Goal: Find specific page/section

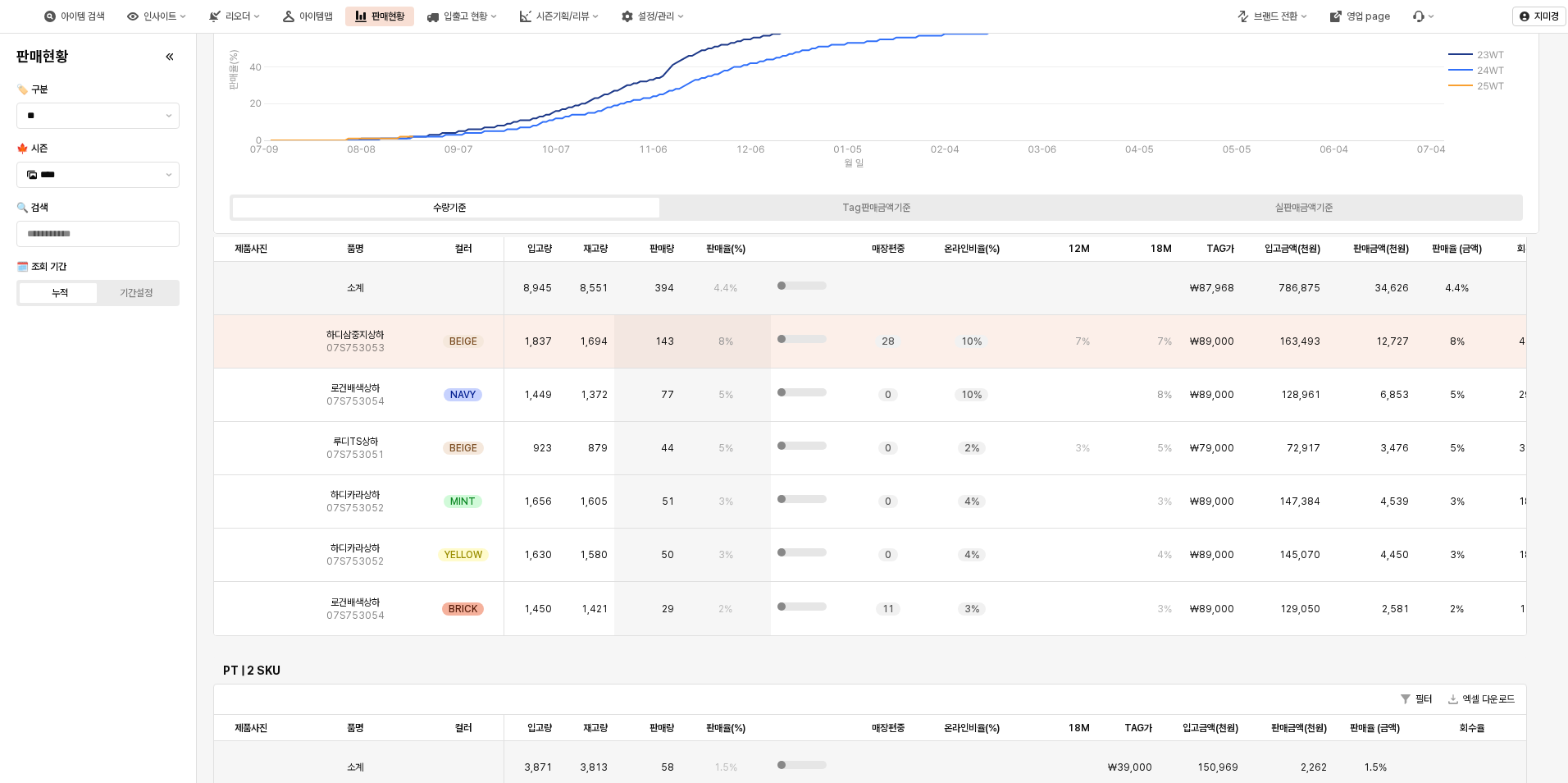
scroll to position [292, 0]
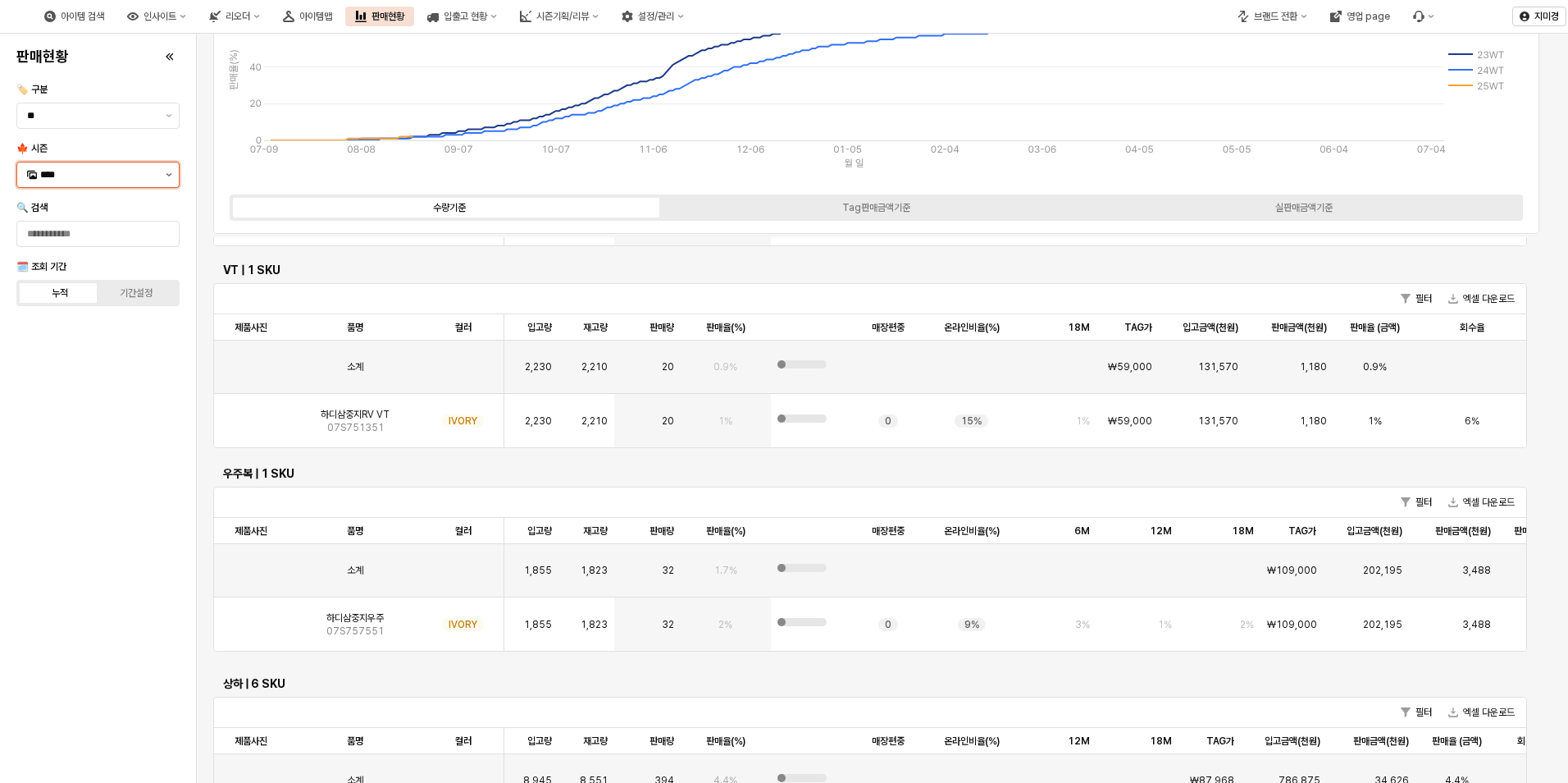
click at [173, 173] on button "제안 사항 표시" at bounding box center [168, 174] width 19 height 24
click at [92, 355] on div "25FA" at bounding box center [92, 348] width 132 height 17
type input "****"
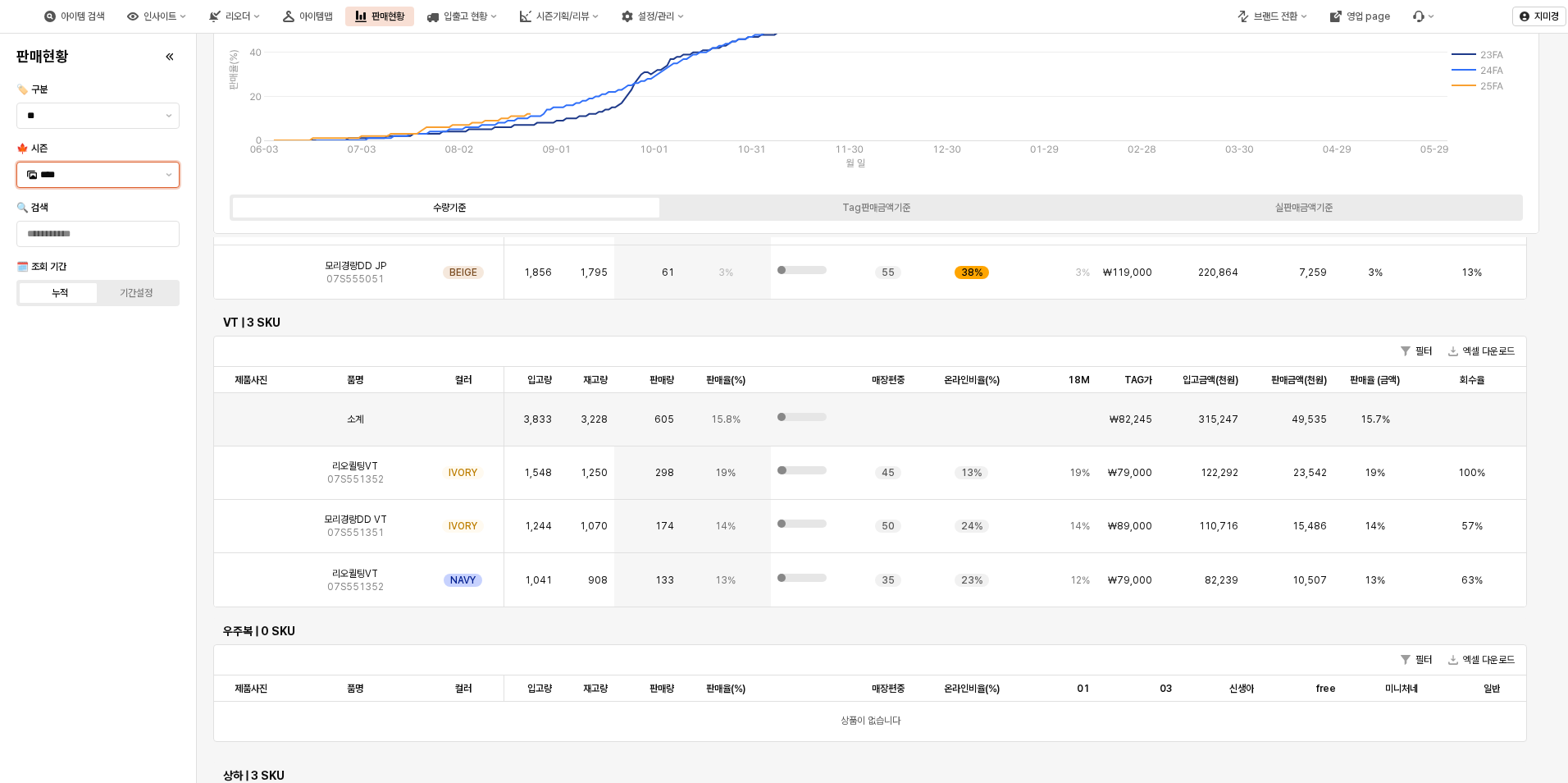
scroll to position [0, 0]
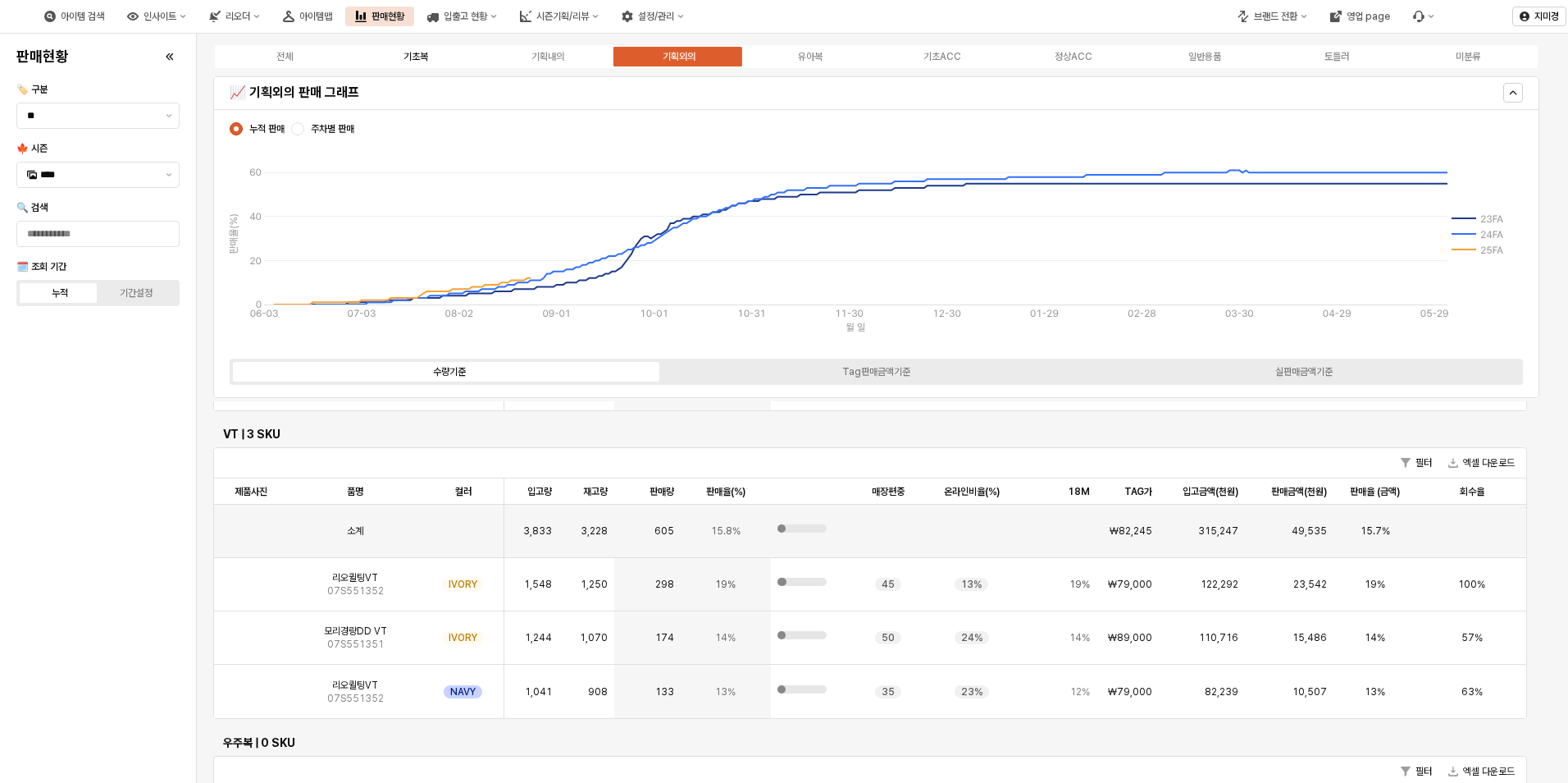
click at [430, 54] on label "기초복" at bounding box center [416, 57] width 131 height 15
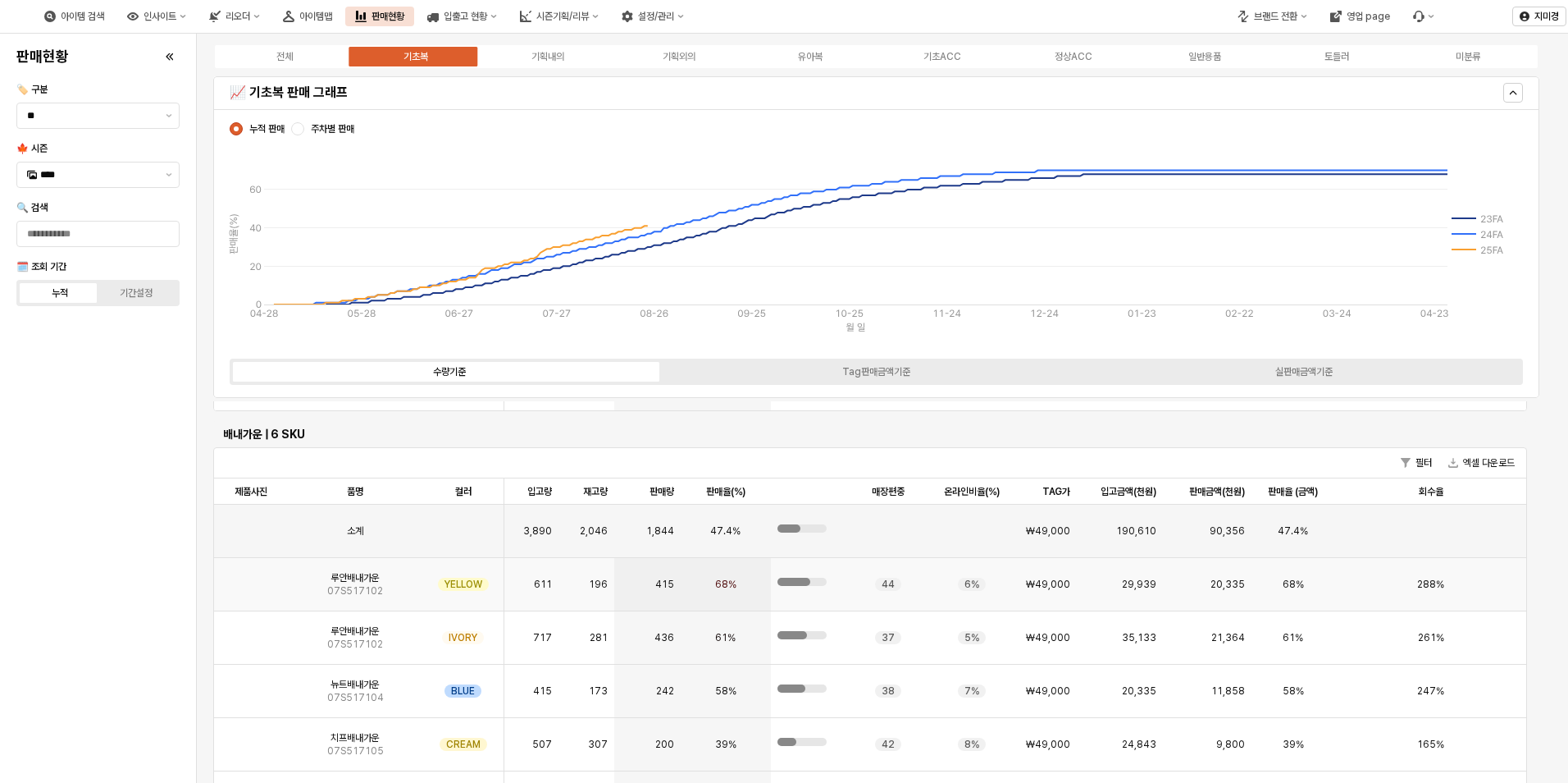
click at [251, 578] on img "App Frame" at bounding box center [251, 578] width 0 height 0
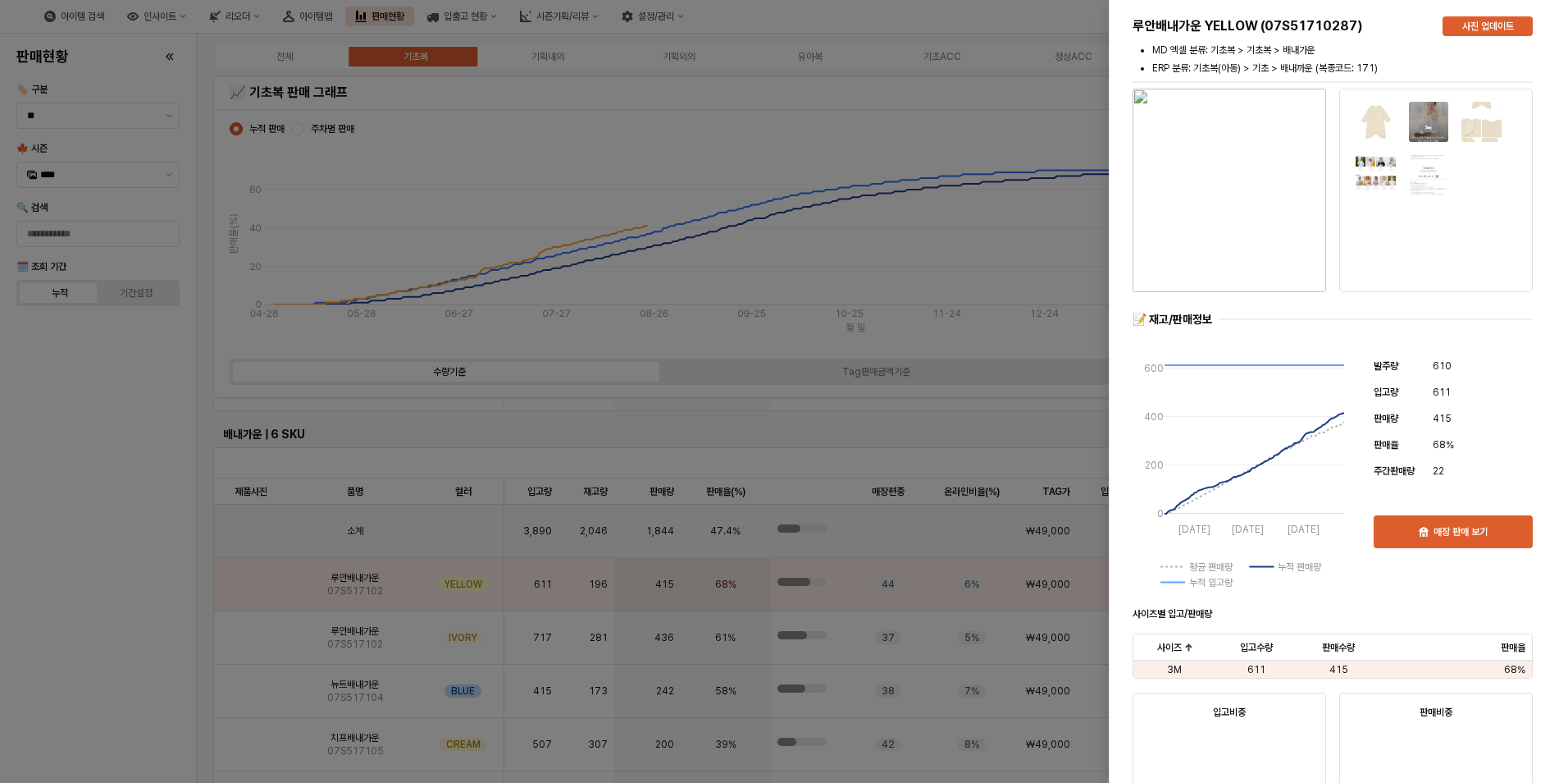
click at [128, 635] on div at bounding box center [784, 391] width 1568 height 783
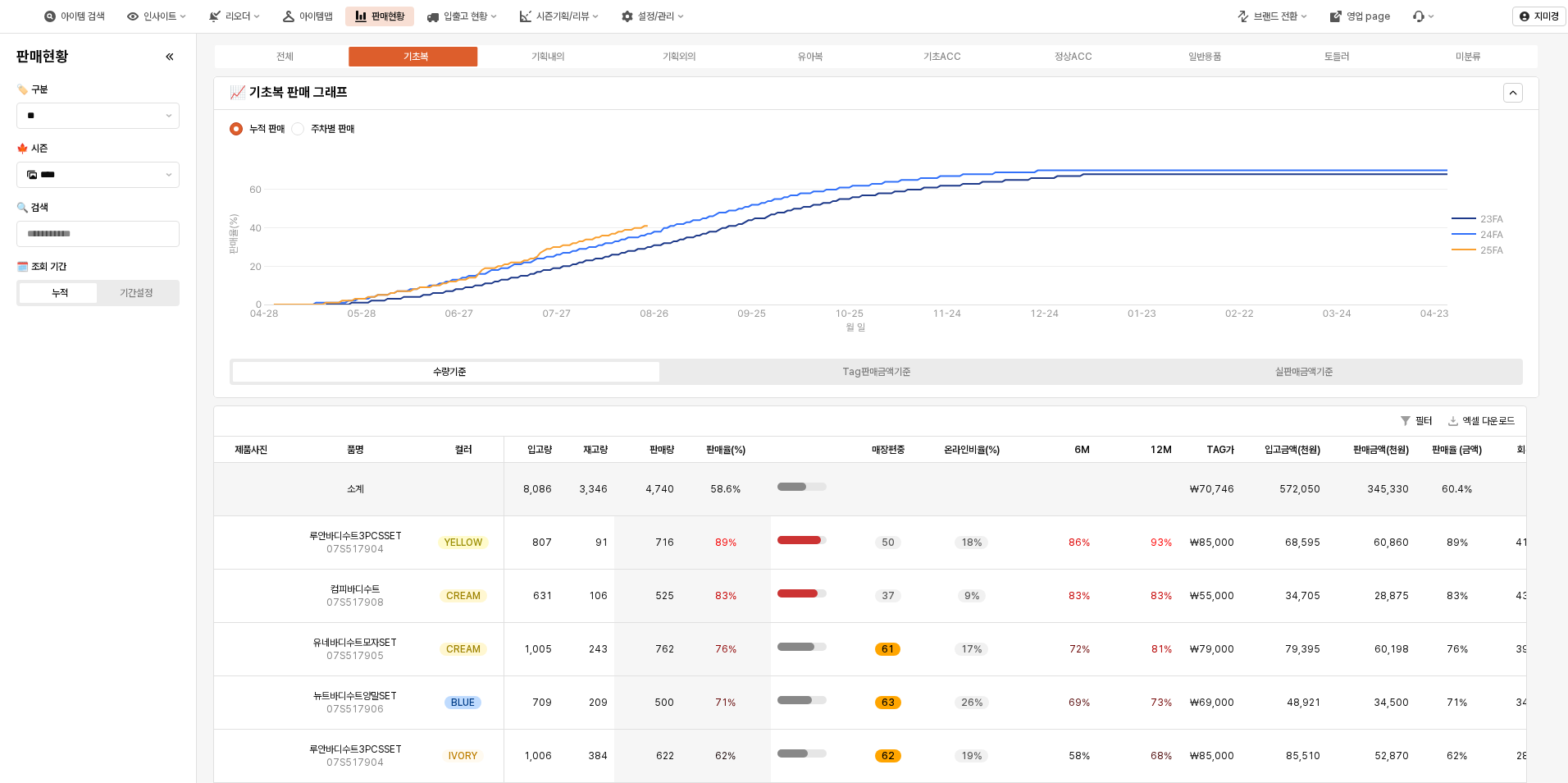
scroll to position [1658, 0]
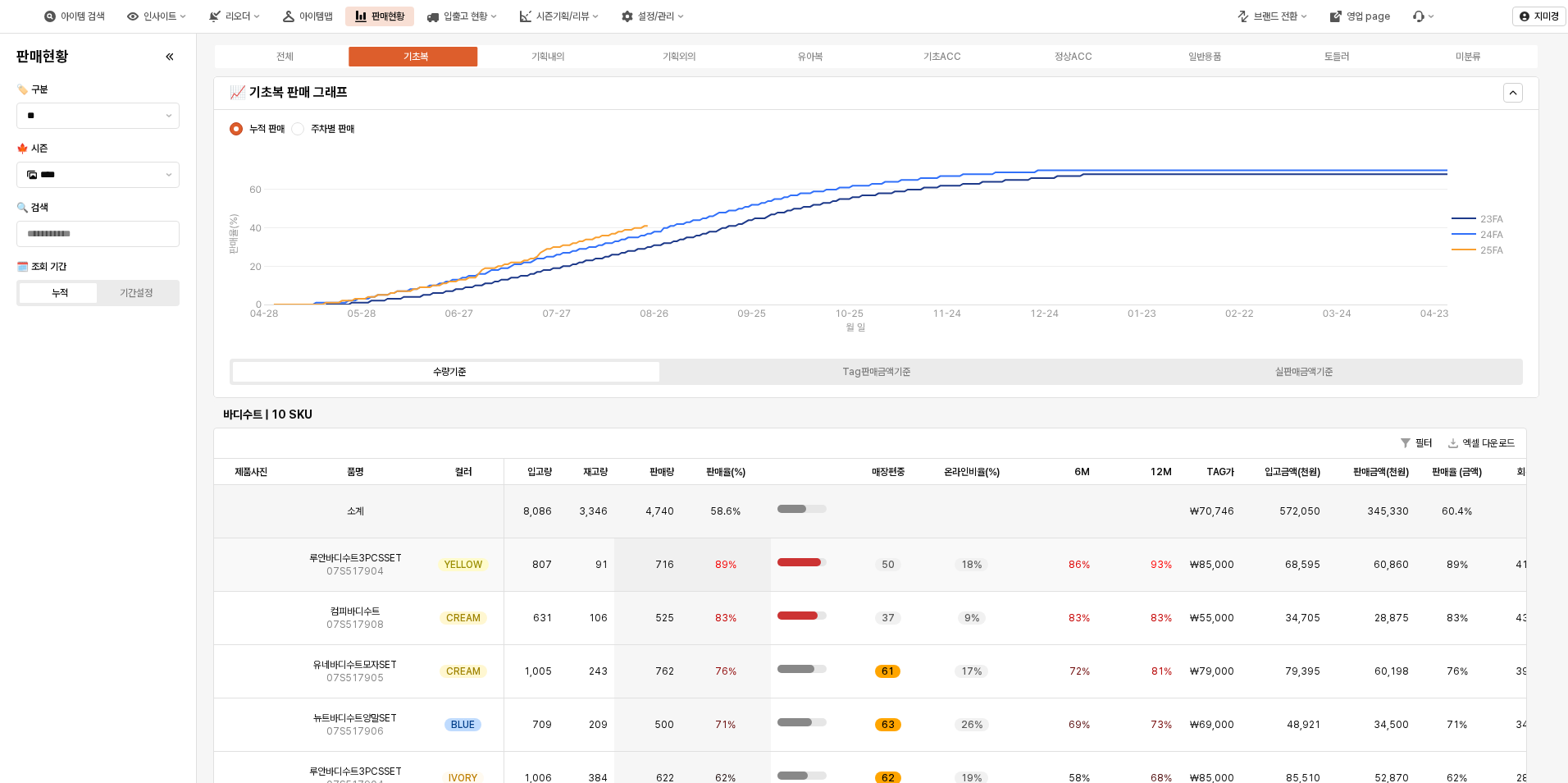
click at [251, 558] on img "App Frame" at bounding box center [251, 558] width 0 height 0
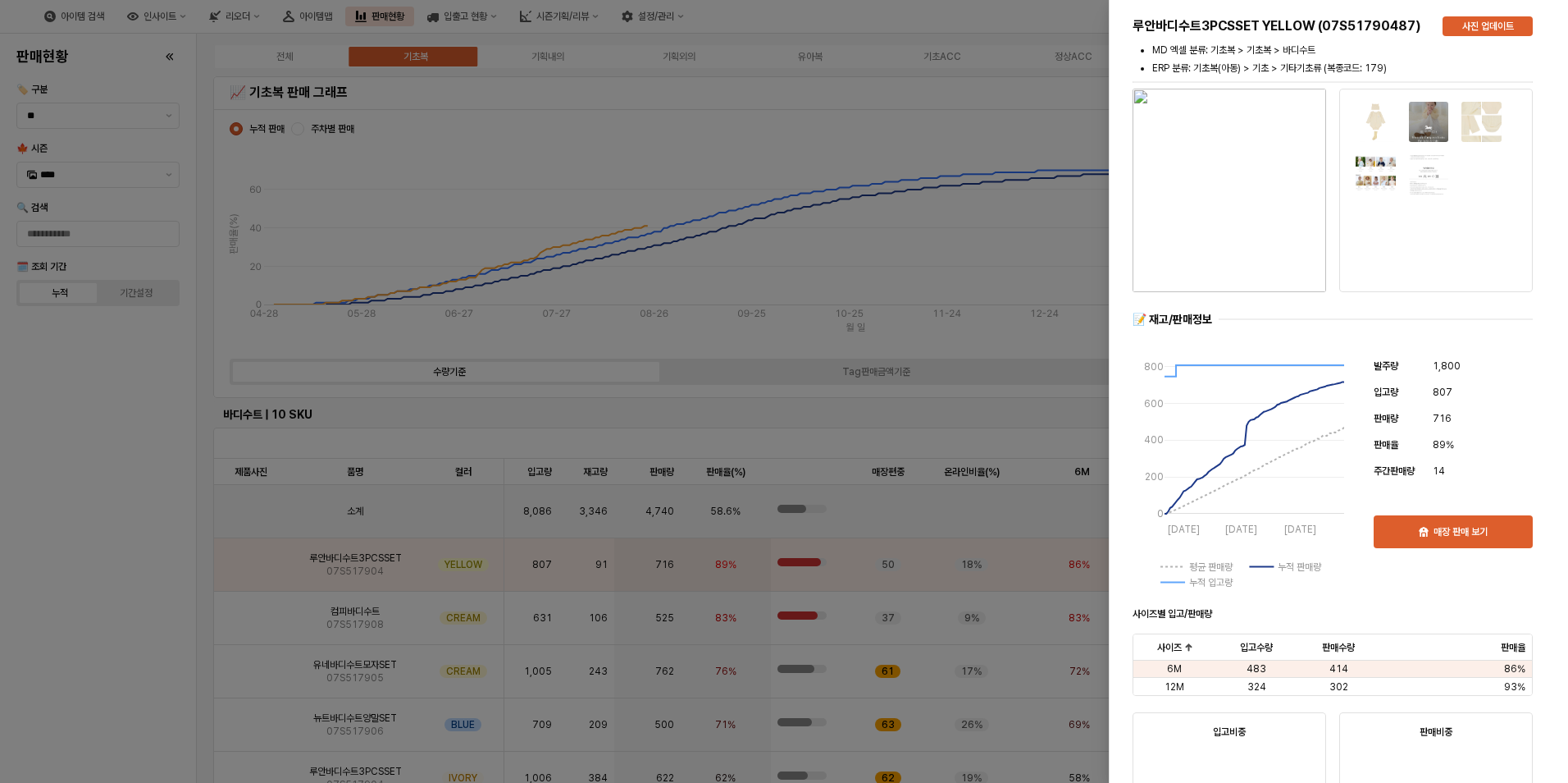
click at [155, 442] on div at bounding box center [784, 391] width 1568 height 783
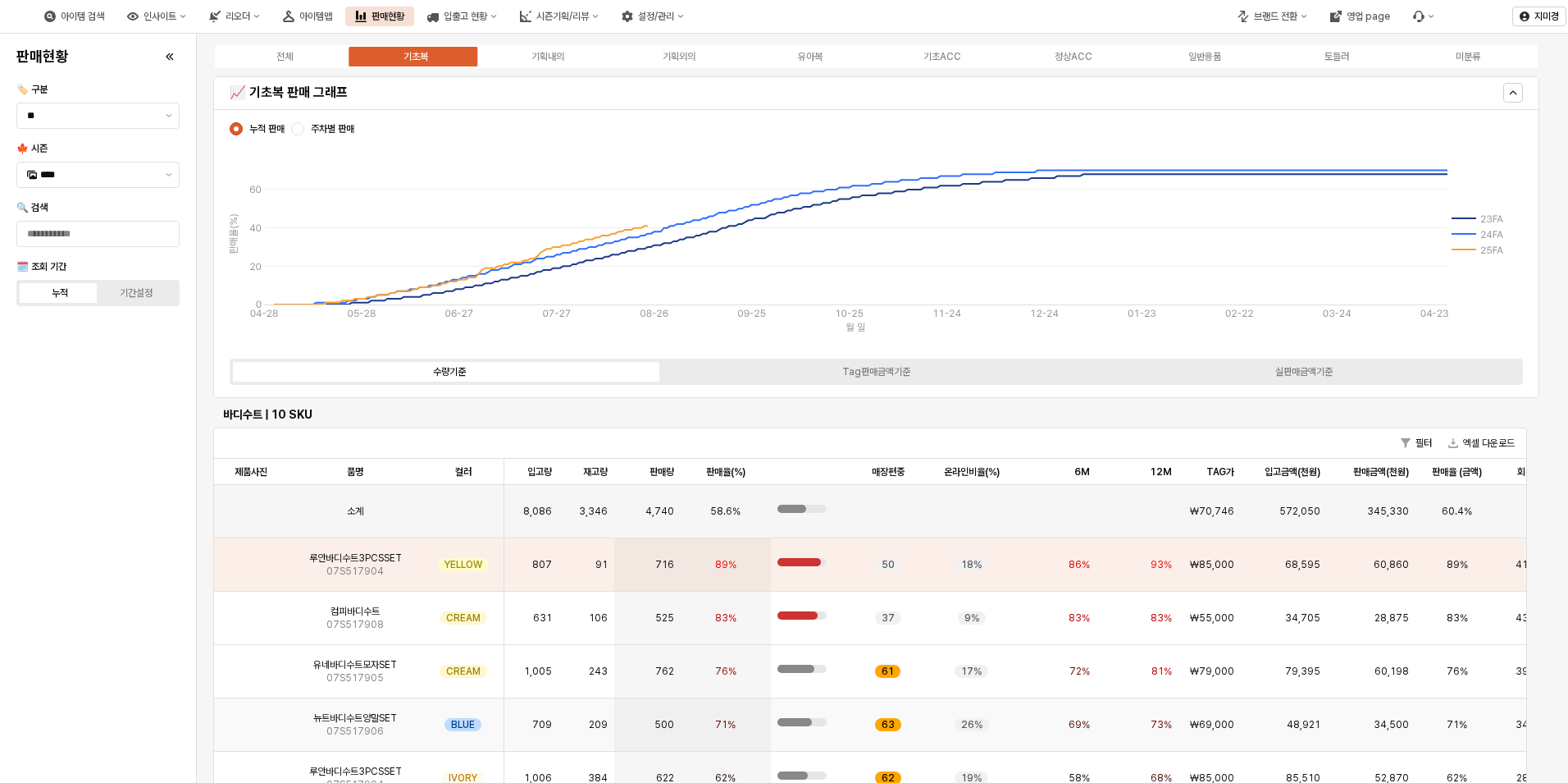
click at [273, 719] on div "App Frame" at bounding box center [251, 724] width 74 height 53
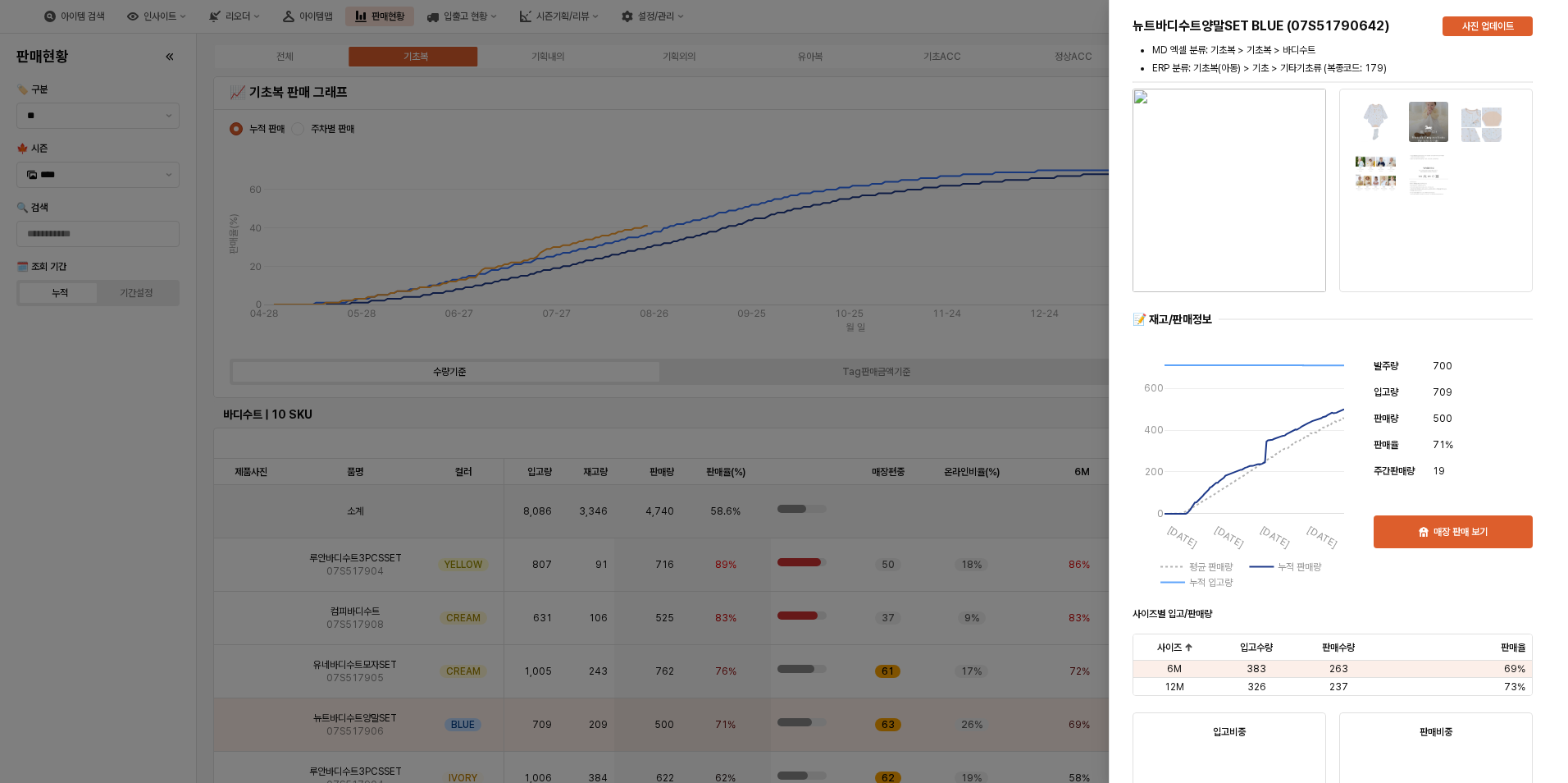
click at [102, 638] on div at bounding box center [784, 391] width 1568 height 783
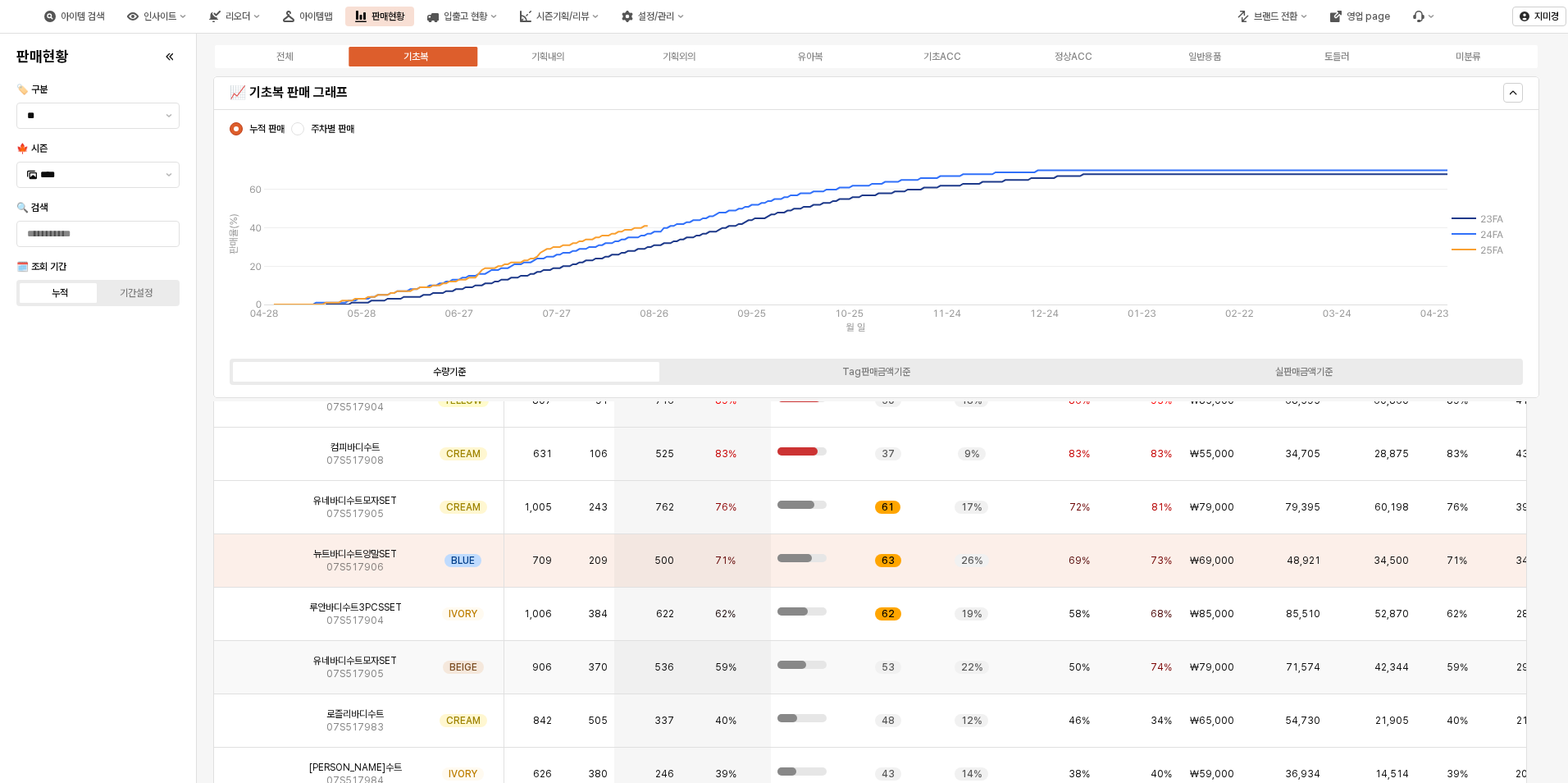
scroll to position [1903, 0]
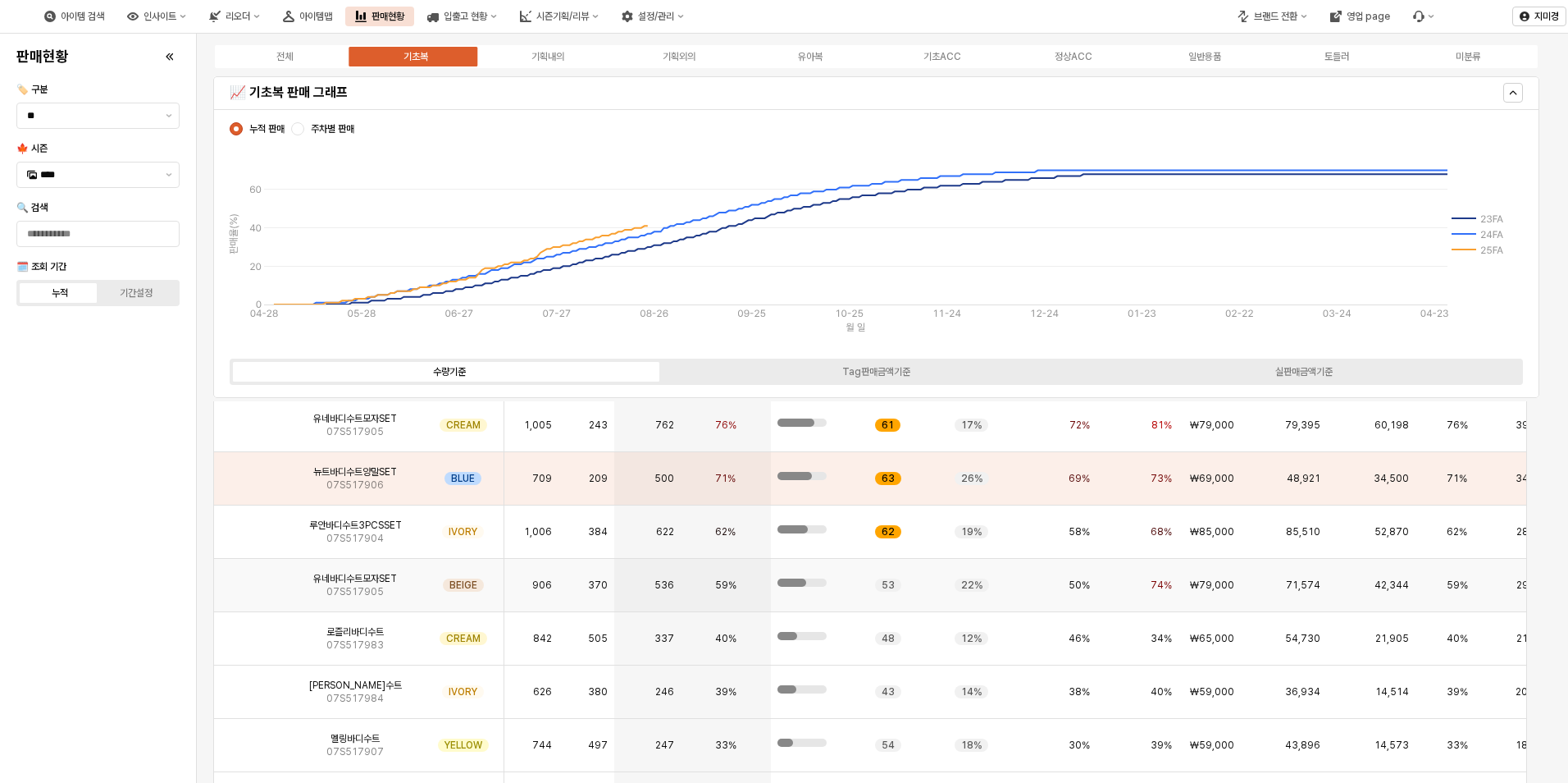
click at [251, 579] on img "App Frame" at bounding box center [251, 579] width 0 height 0
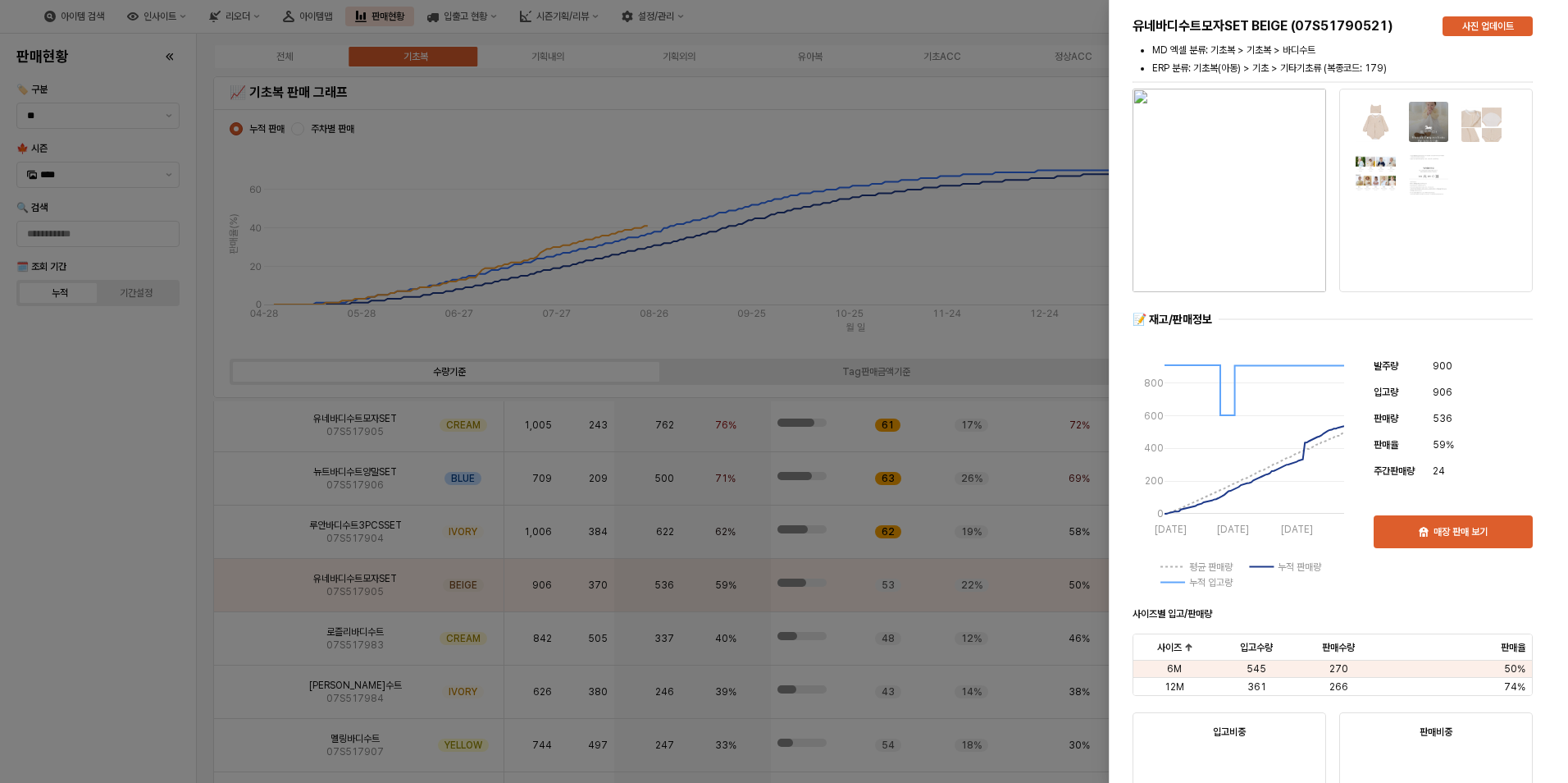
click at [118, 615] on div at bounding box center [784, 391] width 1568 height 783
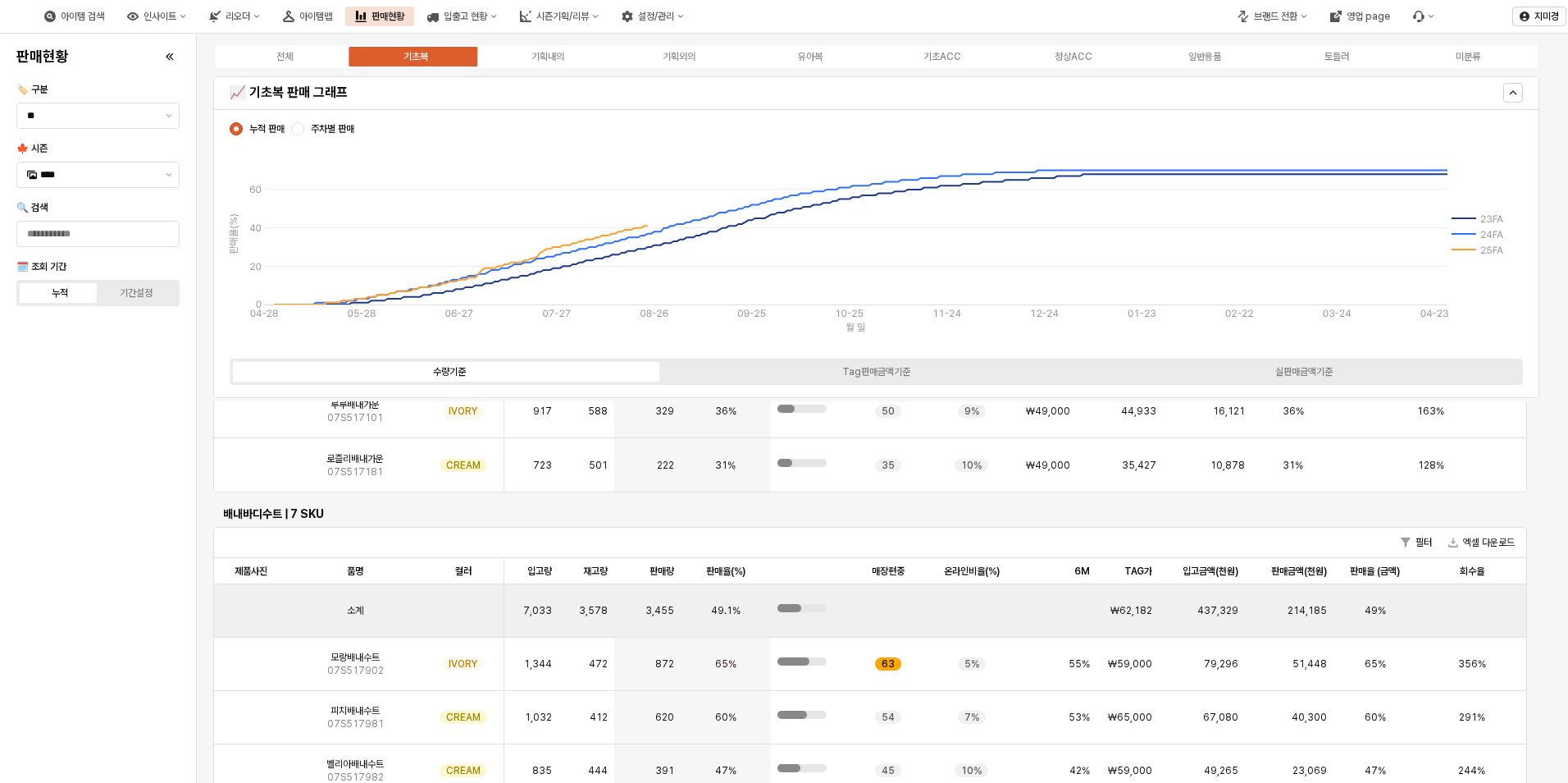
scroll to position [738, 0]
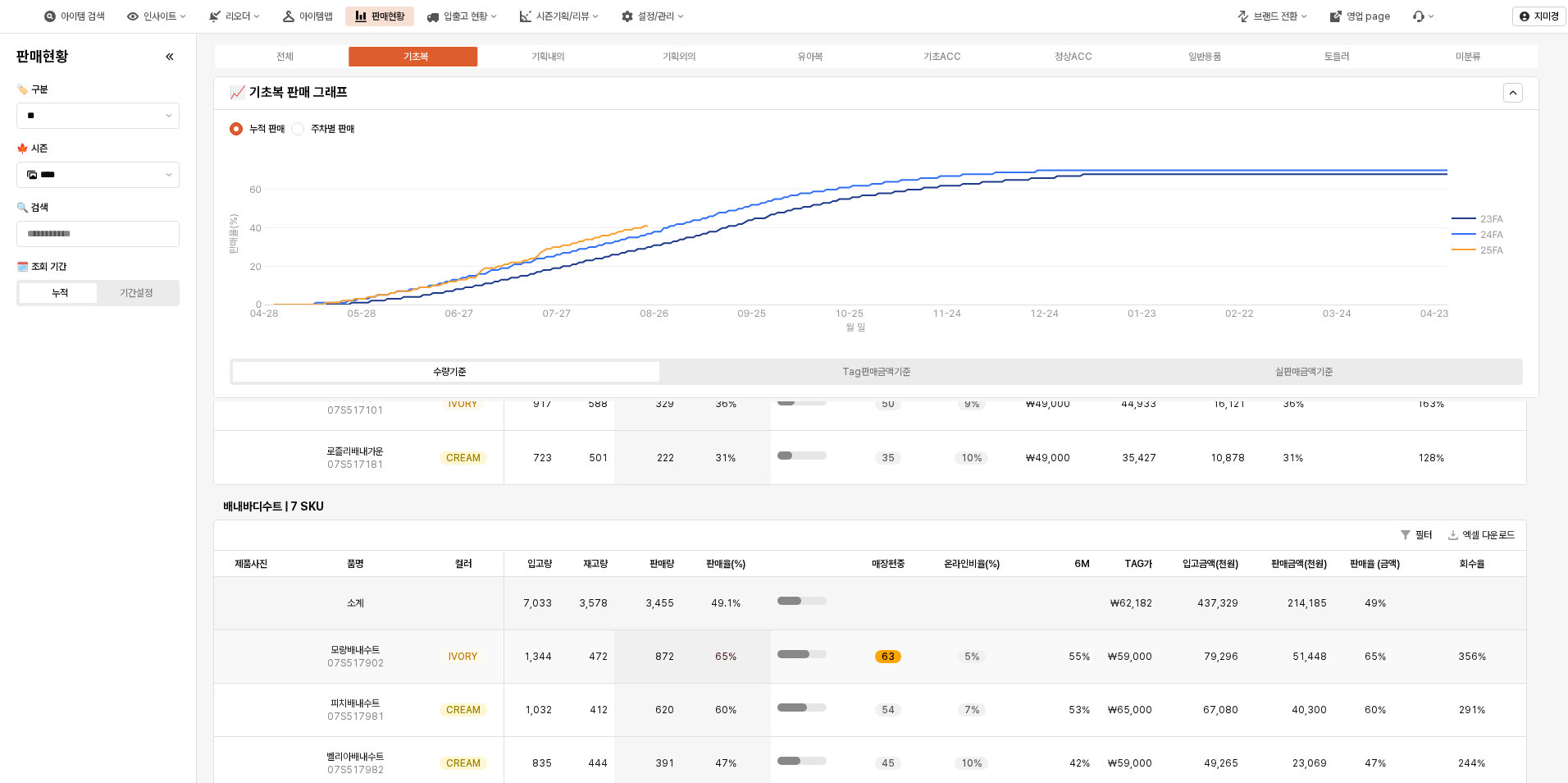
click at [251, 650] on img "App Frame" at bounding box center [251, 650] width 0 height 0
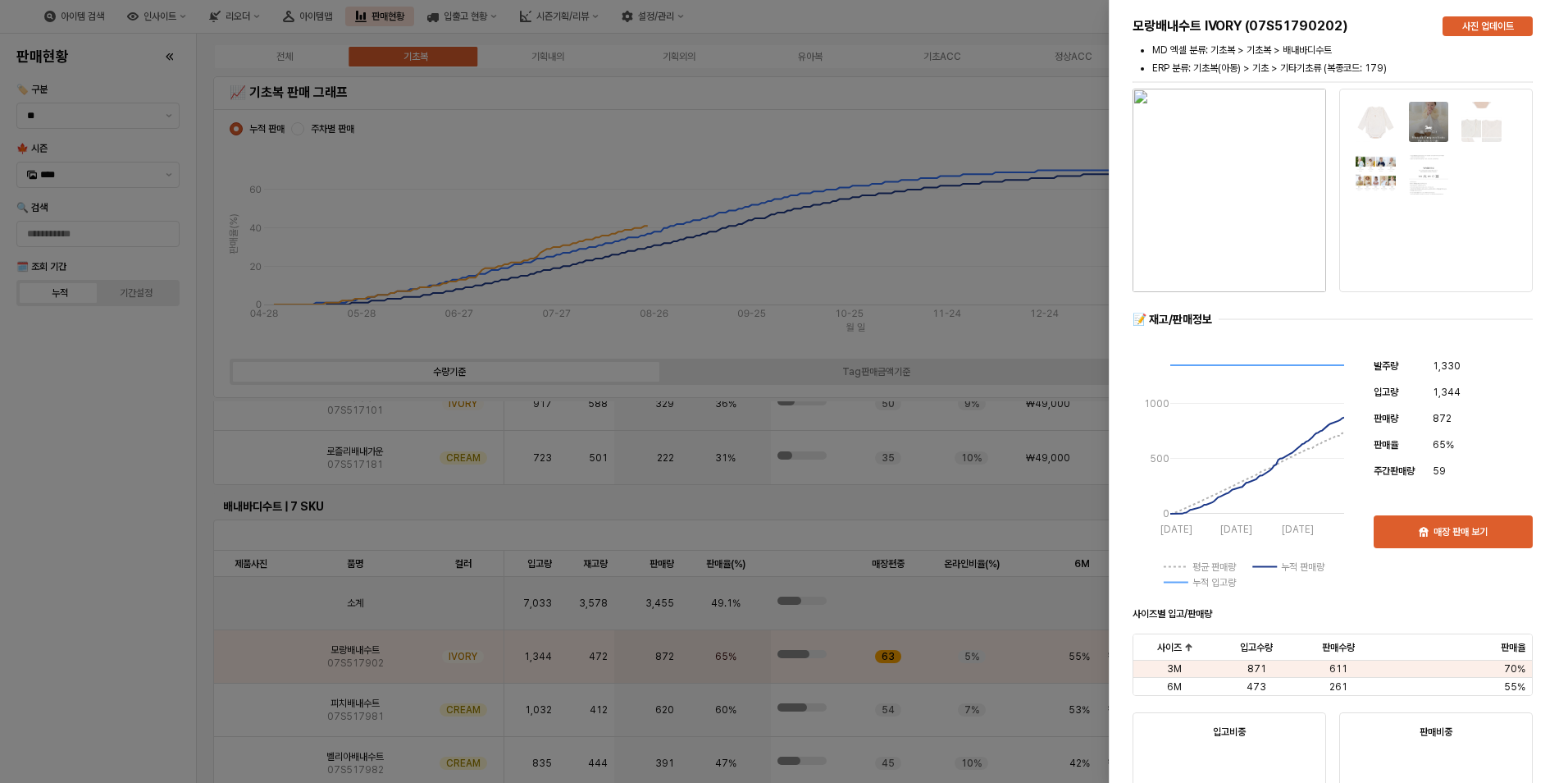
click at [124, 620] on div at bounding box center [784, 391] width 1568 height 783
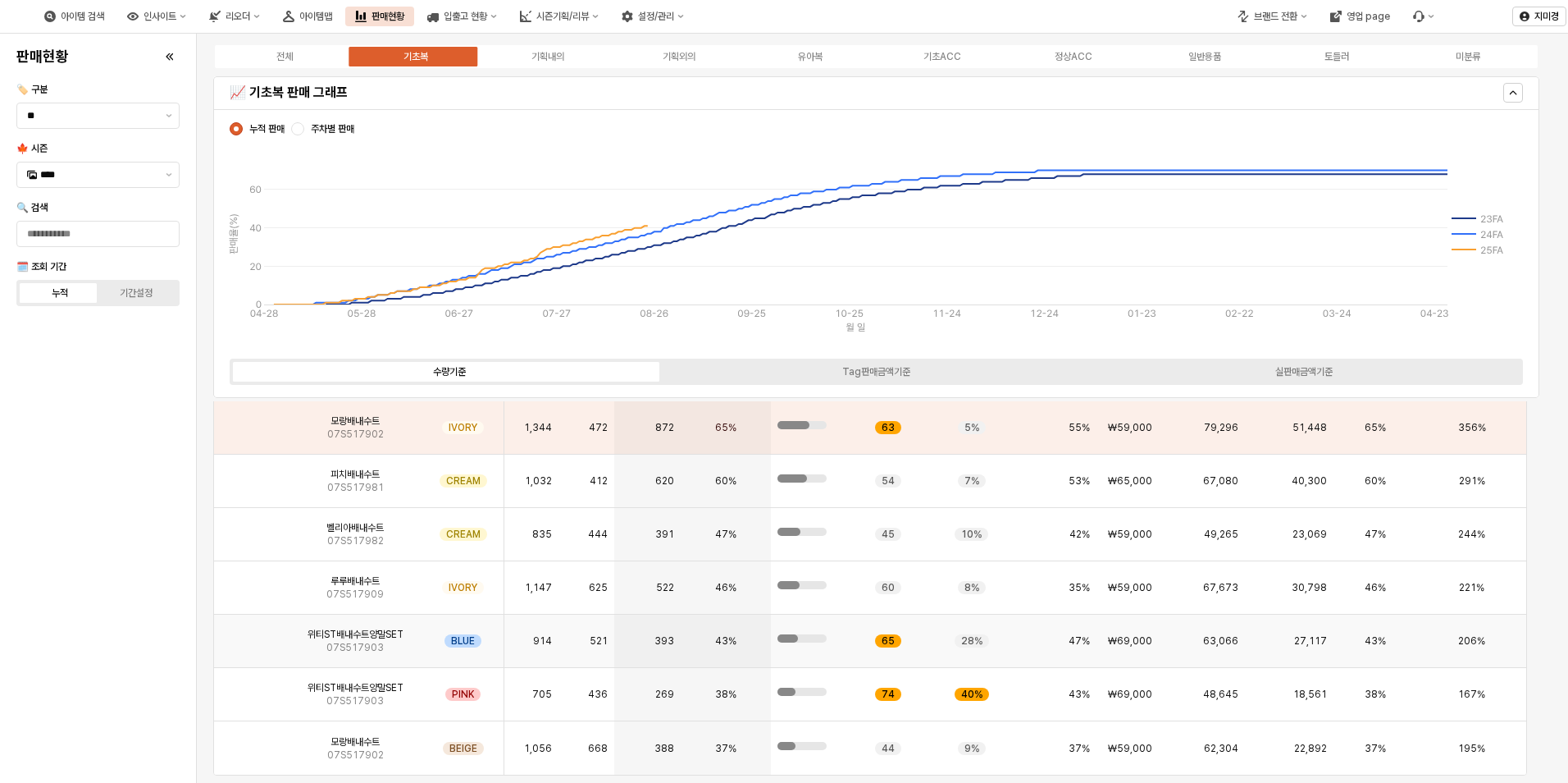
scroll to position [985, 0]
